Goal: Task Accomplishment & Management: Complete application form

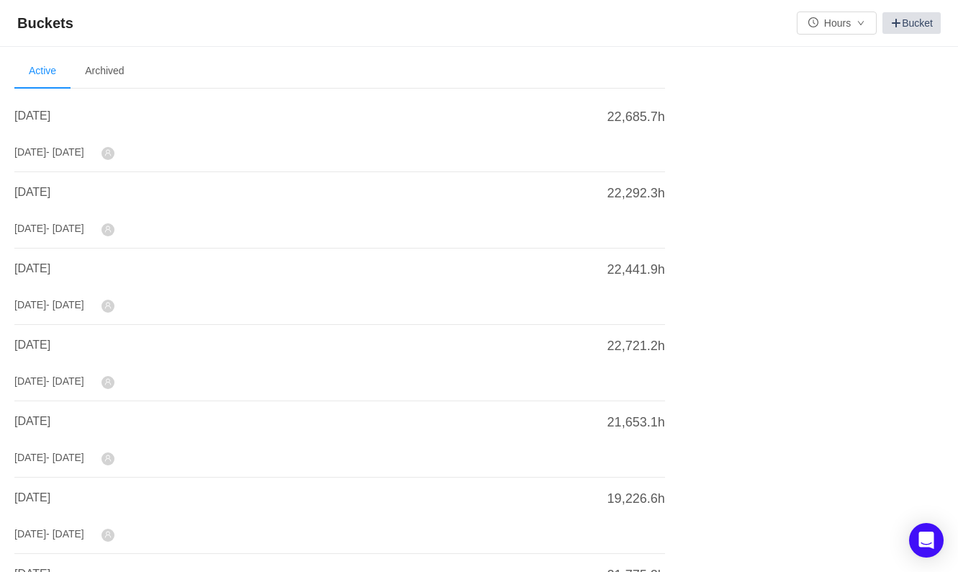
click at [919, 27] on link "Bucket" at bounding box center [912, 23] width 58 height 22
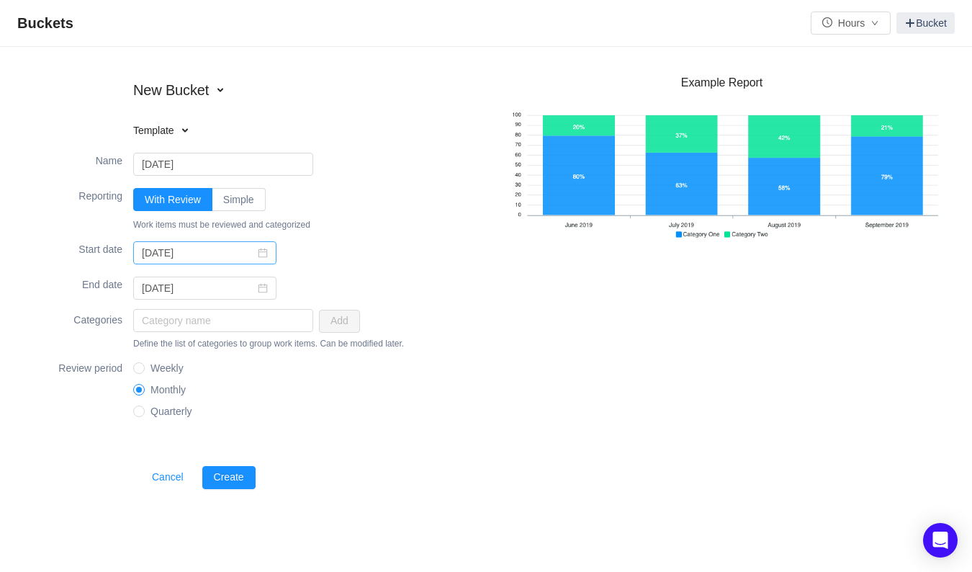
type input "[DATE]"
click at [258, 253] on icon "icon: calendar" at bounding box center [263, 253] width 10 height 10
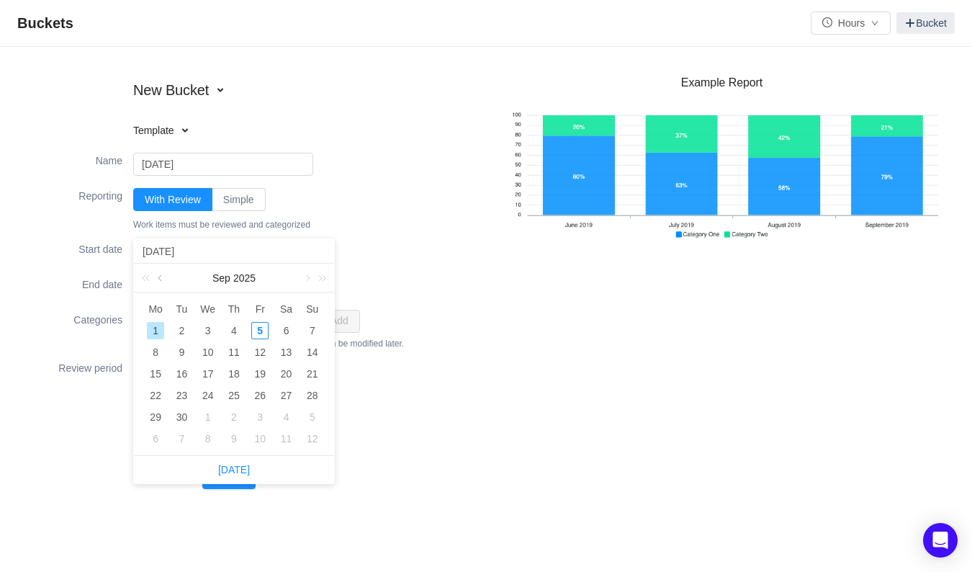
click at [161, 275] on link at bounding box center [161, 277] width 13 height 29
click at [257, 331] on div "1" at bounding box center [259, 330] width 17 height 17
type input "[DATE]"
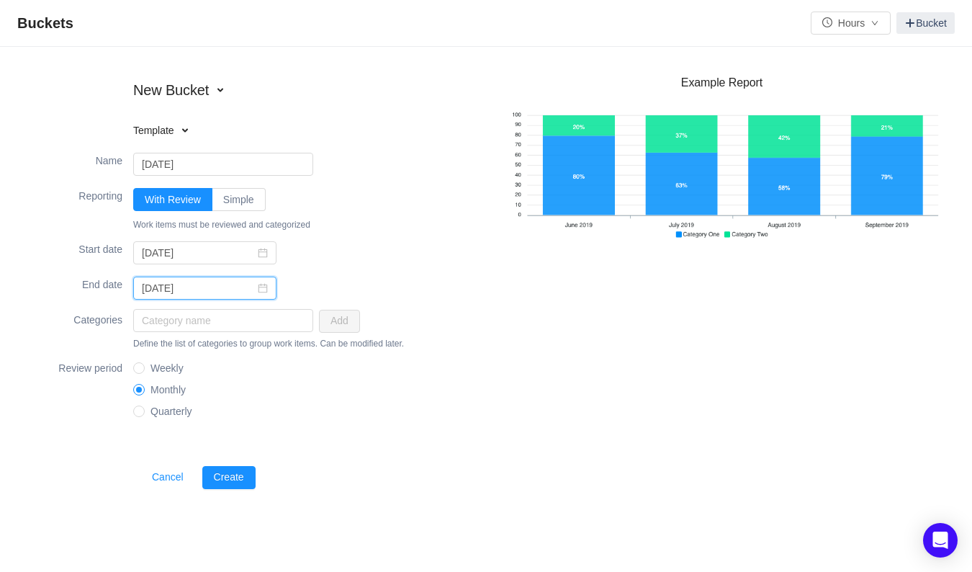
click at [260, 292] on input "[DATE]" at bounding box center [204, 287] width 143 height 23
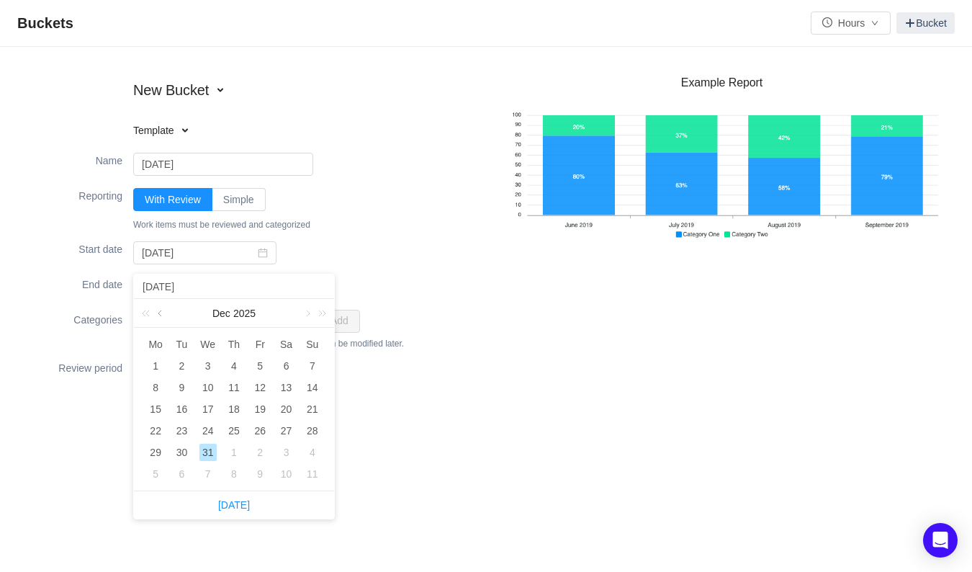
click at [163, 310] on link at bounding box center [161, 313] width 13 height 29
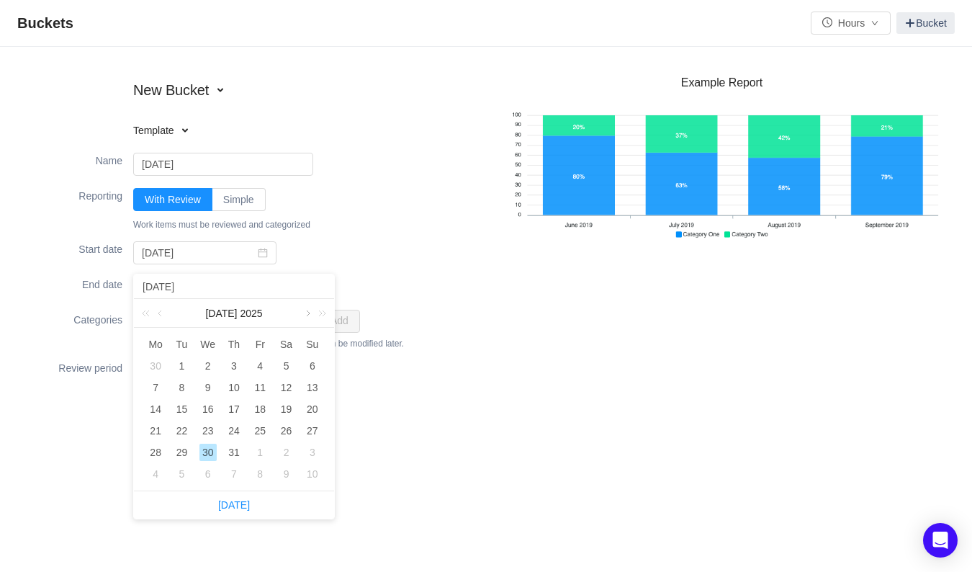
click at [305, 310] on link at bounding box center [306, 313] width 13 height 29
click at [310, 448] on div "31" at bounding box center [312, 451] width 17 height 17
type input "[DATE]"
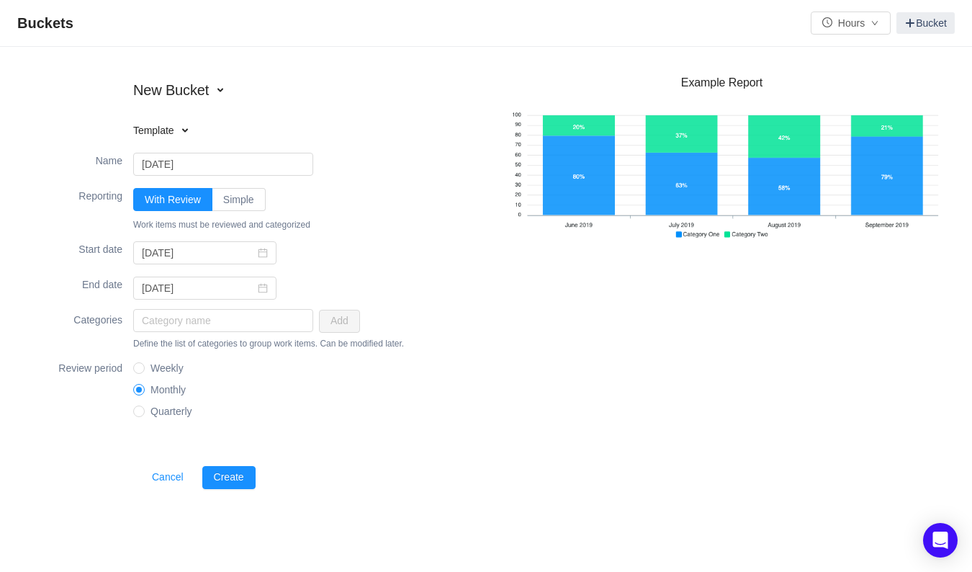
click at [420, 275] on div "End date fixed [DATE]" at bounding box center [257, 288] width 457 height 35
click at [246, 329] on input "text" at bounding box center [223, 320] width 180 height 23
type input "[MEDICAL_DATA]"
click at [338, 315] on button "Add" at bounding box center [339, 321] width 41 height 23
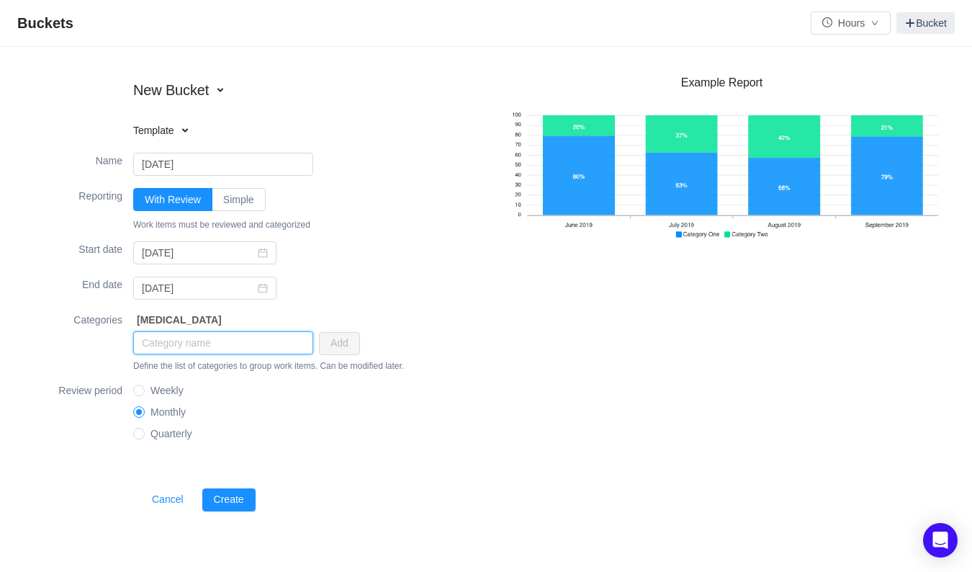
click at [208, 338] on input "text" at bounding box center [223, 342] width 180 height 23
type input "OpEx"
click at [333, 348] on button "Add" at bounding box center [339, 343] width 41 height 23
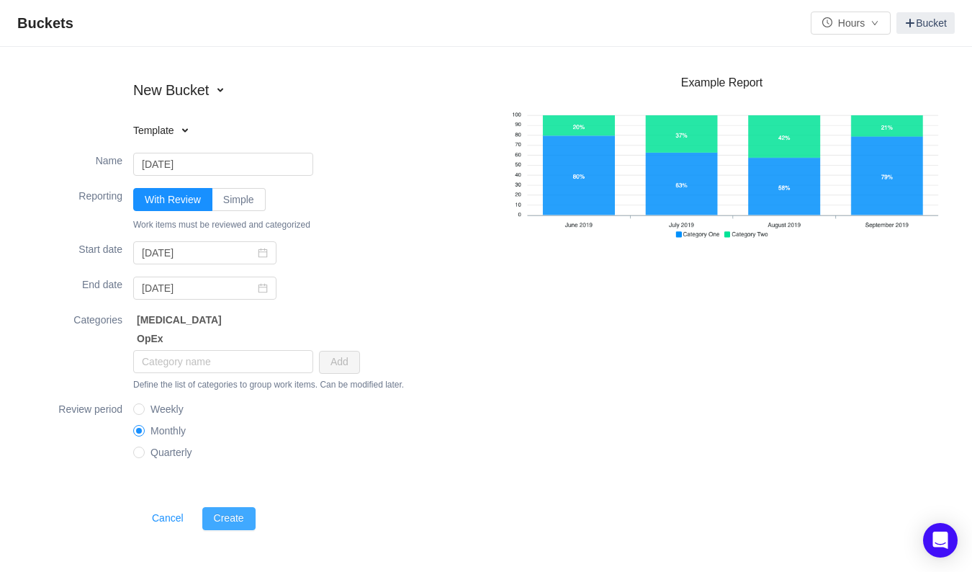
click at [238, 523] on button "Create" at bounding box center [228, 518] width 53 height 23
